Goal: Transaction & Acquisition: Book appointment/travel/reservation

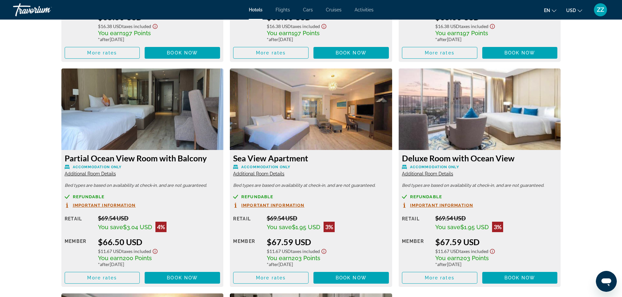
scroll to position [1286, 0]
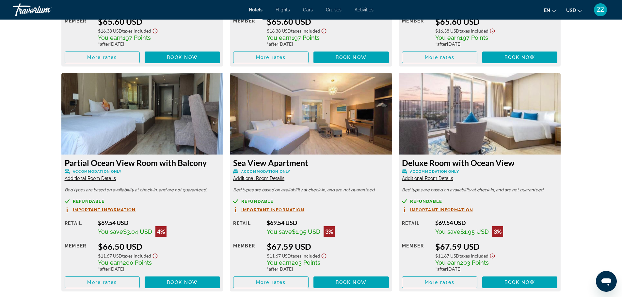
click at [100, 180] on span "Additional Room Details" at bounding box center [90, 178] width 51 height 5
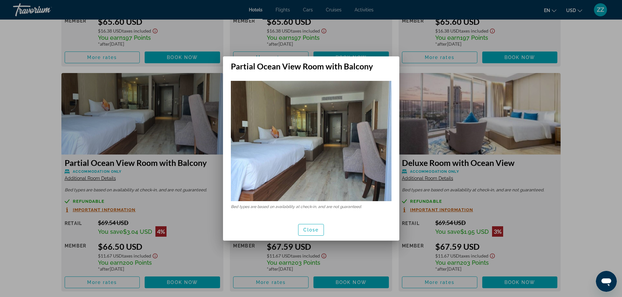
scroll to position [0, 0]
click at [44, 122] on div at bounding box center [311, 148] width 622 height 297
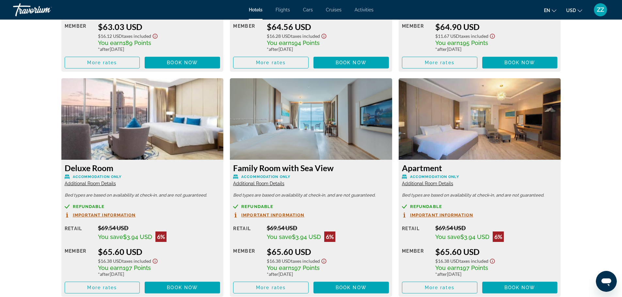
scroll to position [1058, 0]
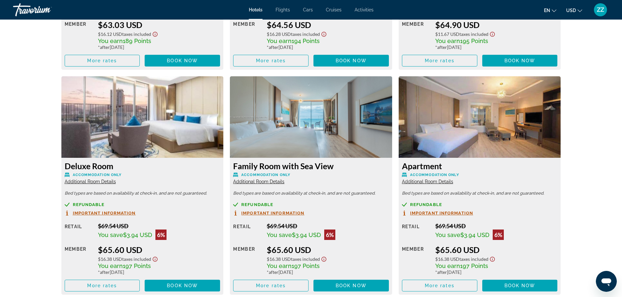
click at [275, 183] on span "Additional Room Details" at bounding box center [258, 181] width 51 height 5
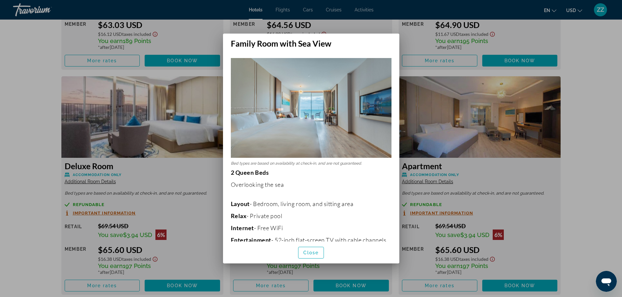
click at [368, 44] on h2 "Family Room with Sea View" at bounding box center [311, 41] width 176 height 15
click at [203, 49] on div at bounding box center [311, 148] width 622 height 297
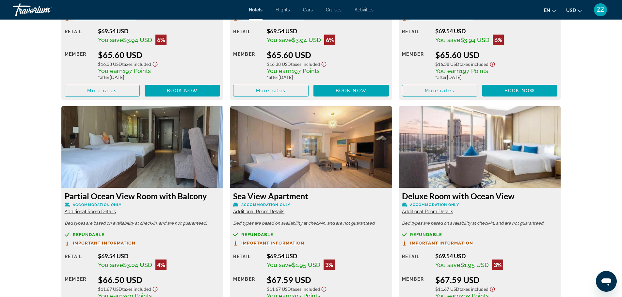
scroll to position [1254, 0]
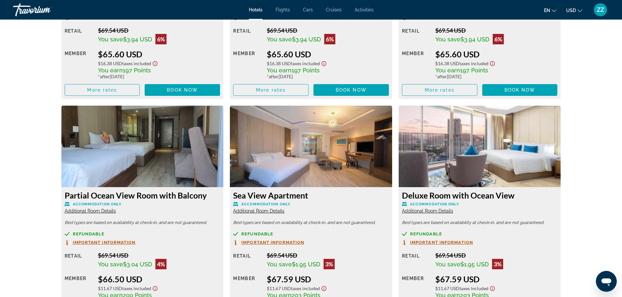
click at [272, 212] on span "Additional Room Details" at bounding box center [258, 210] width 51 height 5
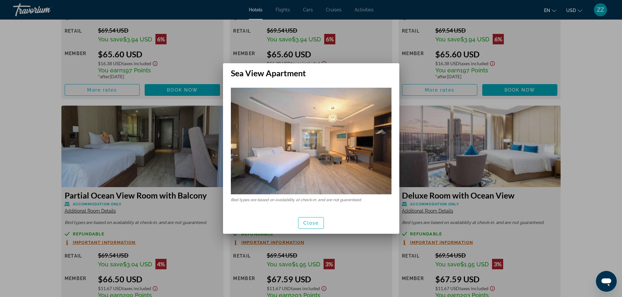
click at [341, 109] on img at bounding box center [311, 141] width 161 height 106
click at [348, 54] on div at bounding box center [311, 148] width 622 height 297
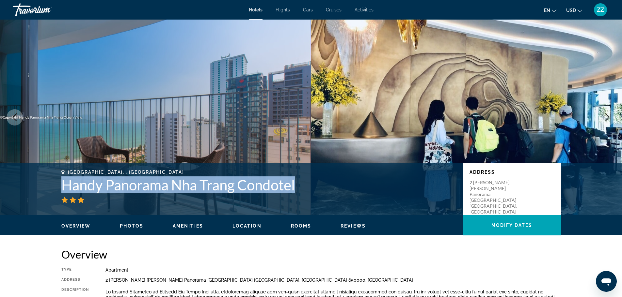
drag, startPoint x: 65, startPoint y: 183, endPoint x: 296, endPoint y: 180, distance: 231.0
click at [296, 180] on div "[GEOGRAPHIC_DATA], , Vietnam Handy Panorama Nha Trang Condotel Address [GEOGRAP…" at bounding box center [310, 189] width 525 height 39
copy h1 "Handy Panorama Nha Trang Condotel"
